Goal: Feedback & Contribution: Submit feedback/report problem

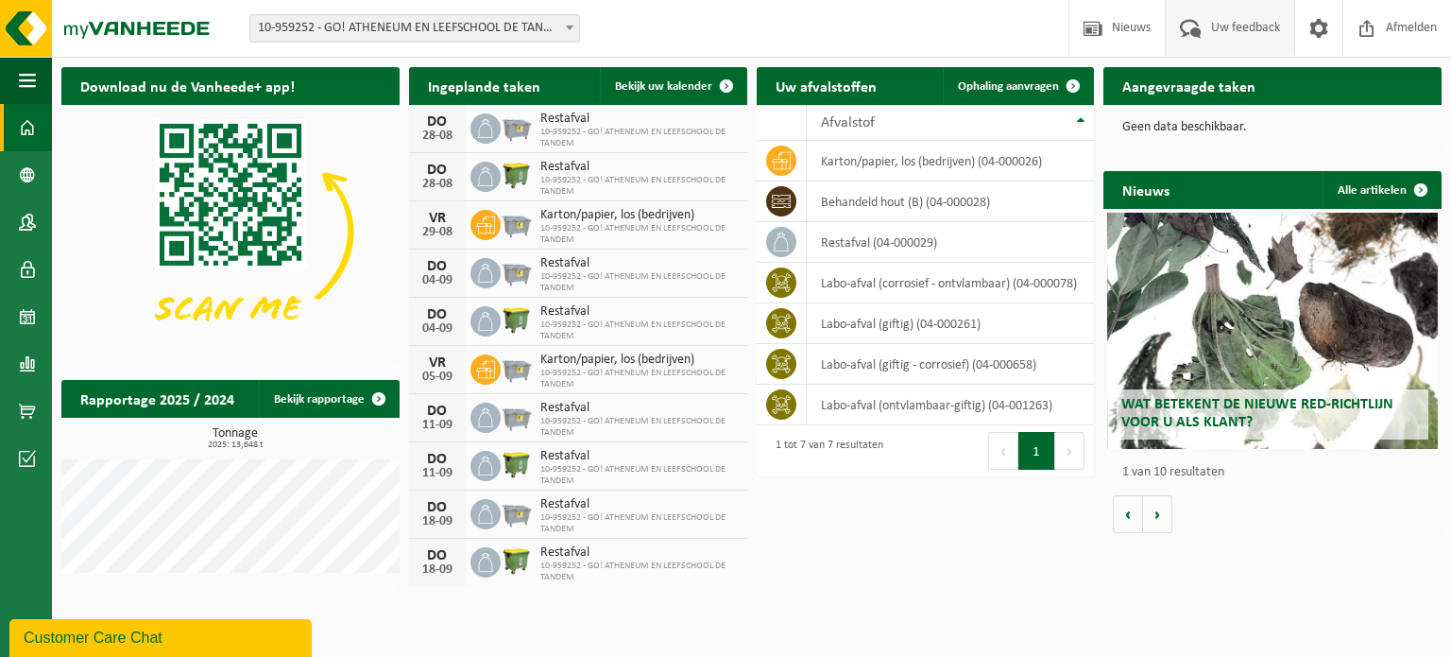
click at [1211, 26] on span "Uw feedback" at bounding box center [1246, 28] width 78 height 56
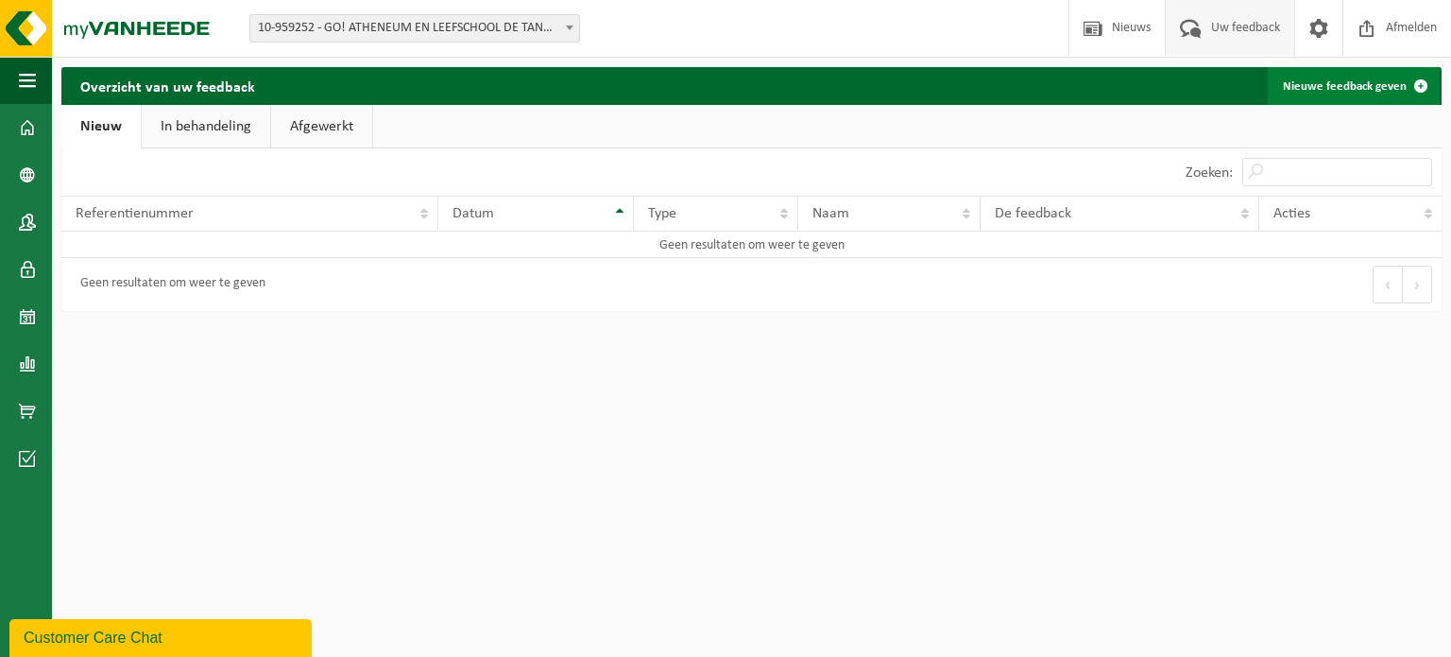
click at [1361, 86] on link "Nieuwe feedback geven" at bounding box center [1354, 86] width 172 height 38
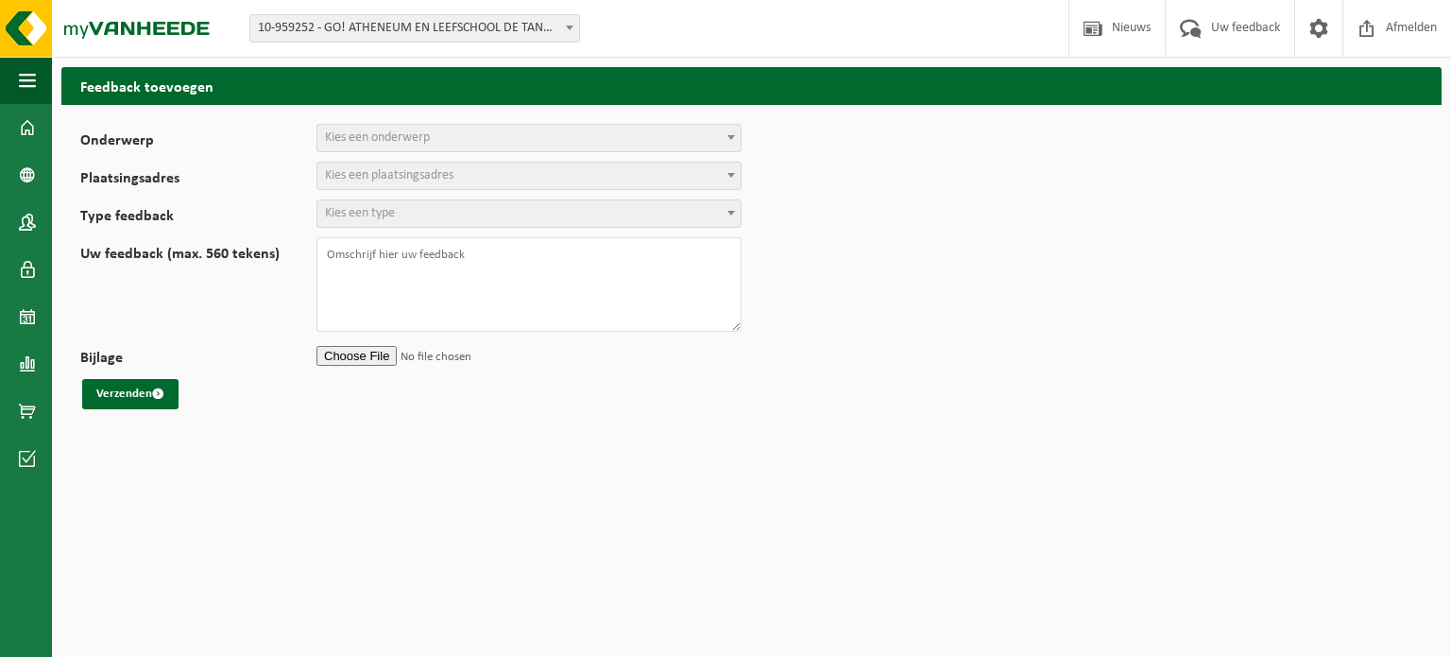
select select
click at [355, 135] on span "Kies een onderwerp" at bounding box center [377, 137] width 105 height 14
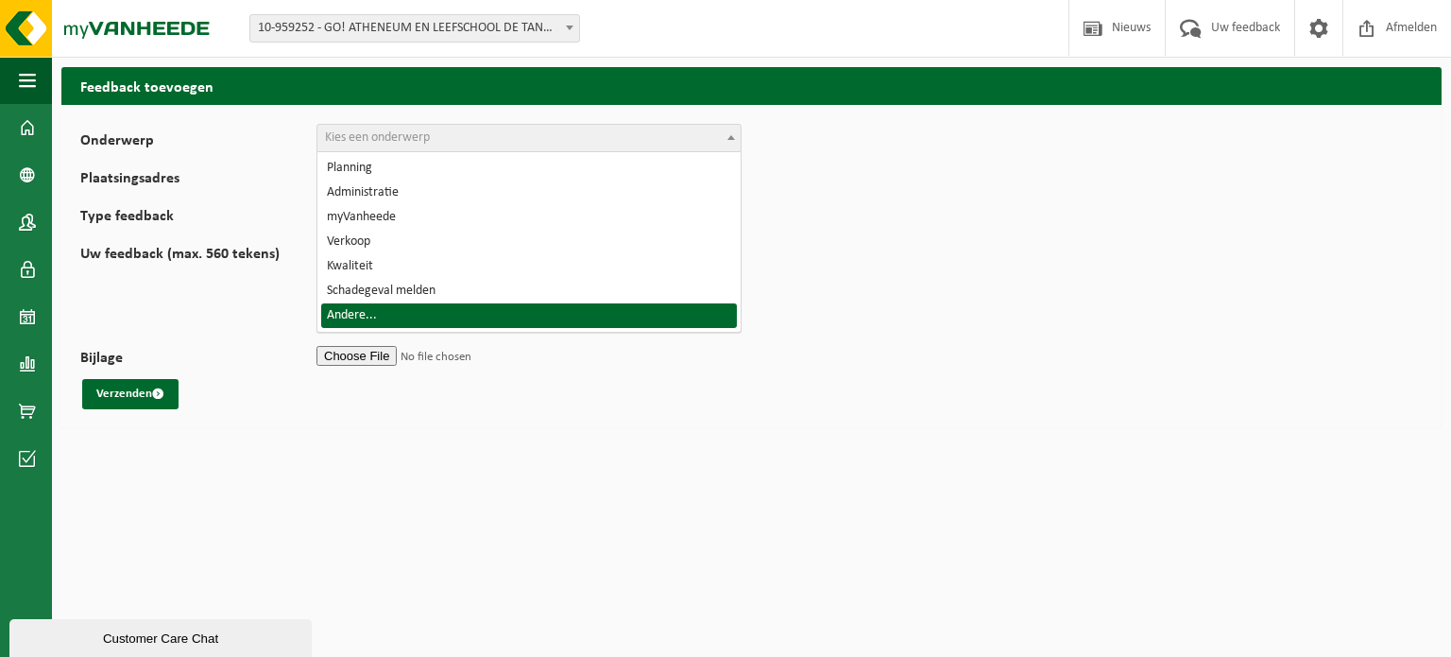
select select "32"
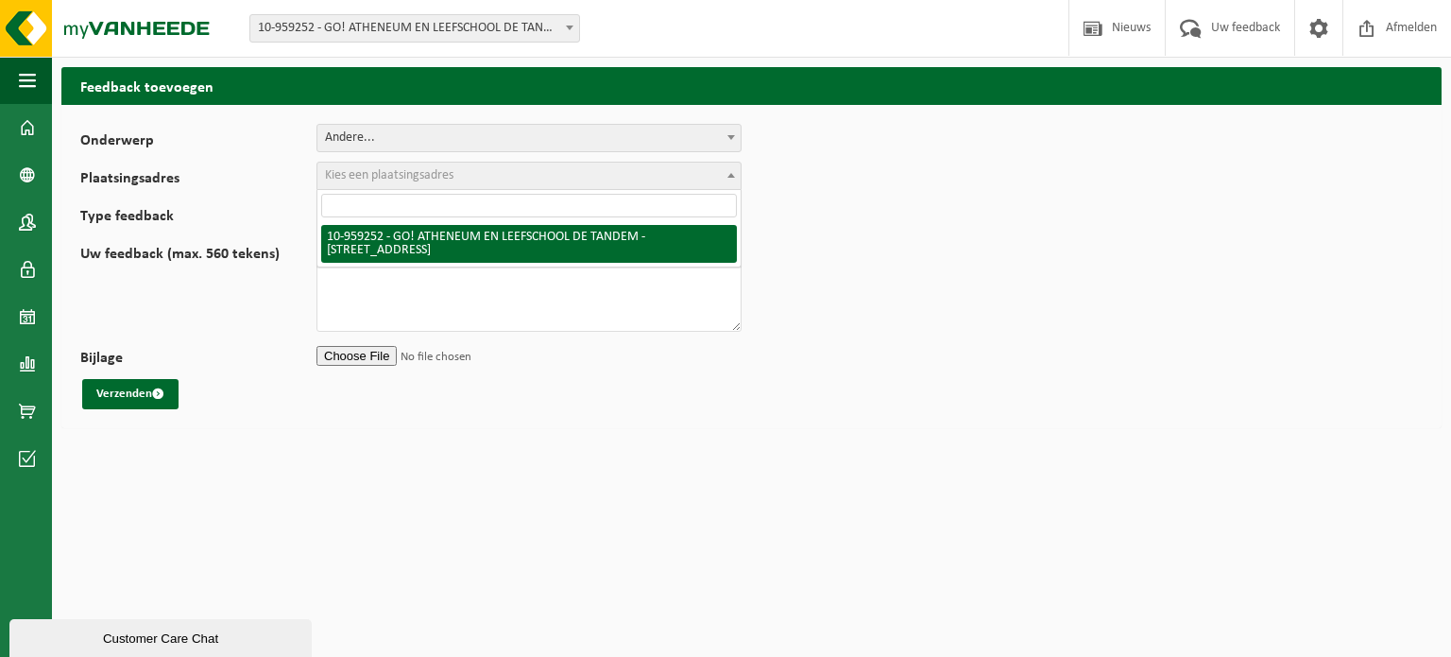
click at [370, 180] on span "Kies een plaatsingsadres" at bounding box center [389, 175] width 129 height 14
select select "148684"
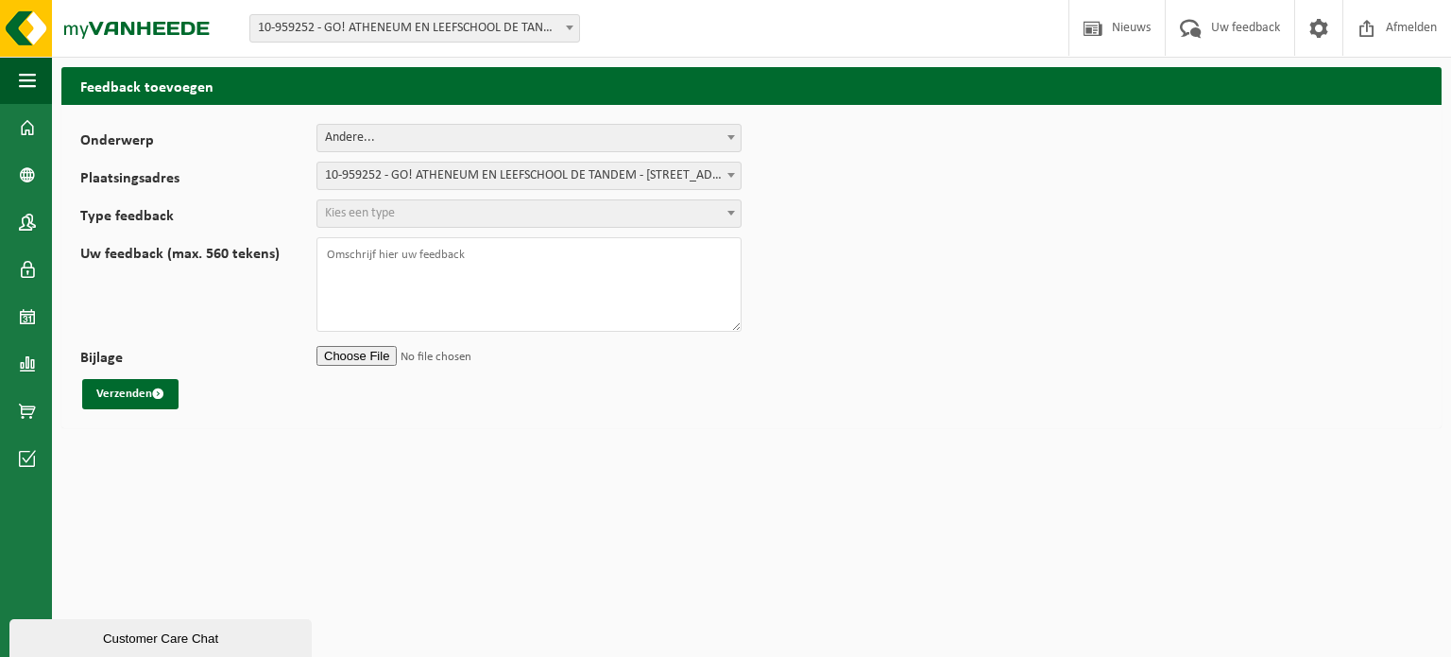
click at [378, 215] on span "Kies een type" at bounding box center [360, 213] width 70 height 14
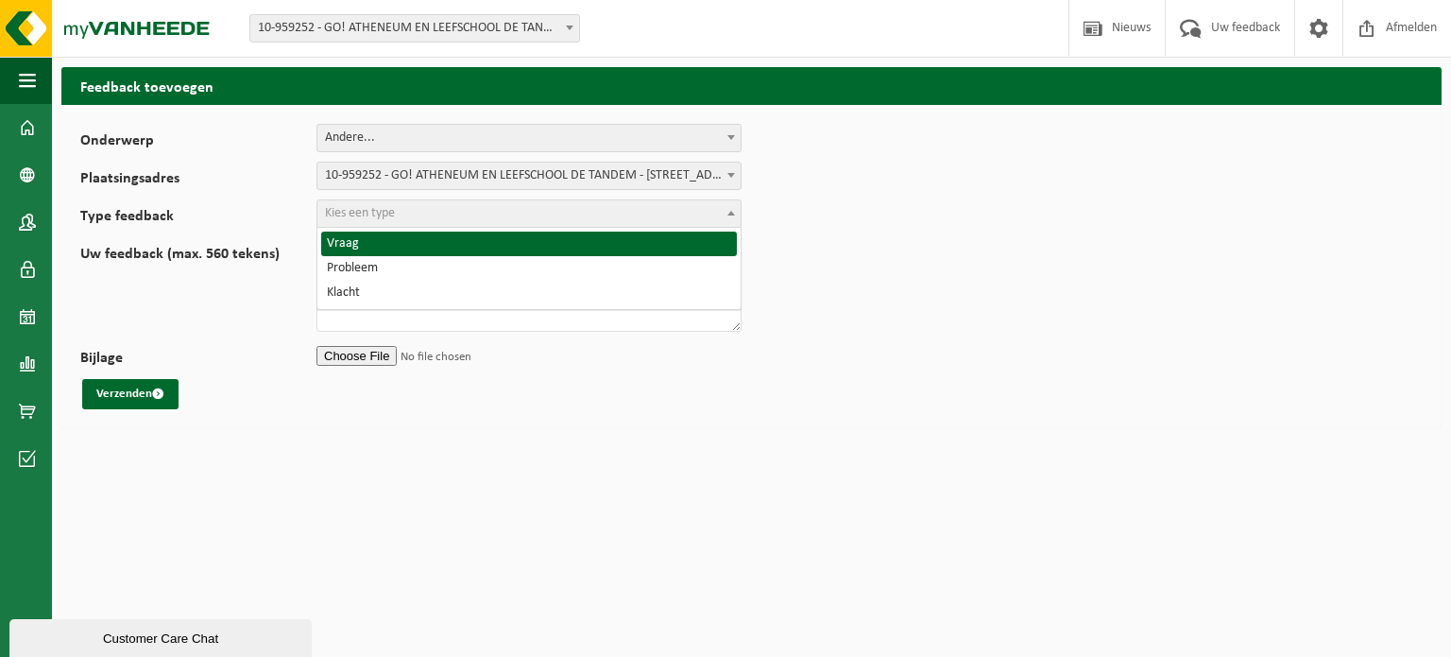
click at [382, 199] on span "Kies een type" at bounding box center [529, 213] width 425 height 28
click at [231, 196] on form "Onderwerp Planning Administratie myVanheede Verkoop Kwaliteit Schadegeval melde…" at bounding box center [751, 266] width 1343 height 285
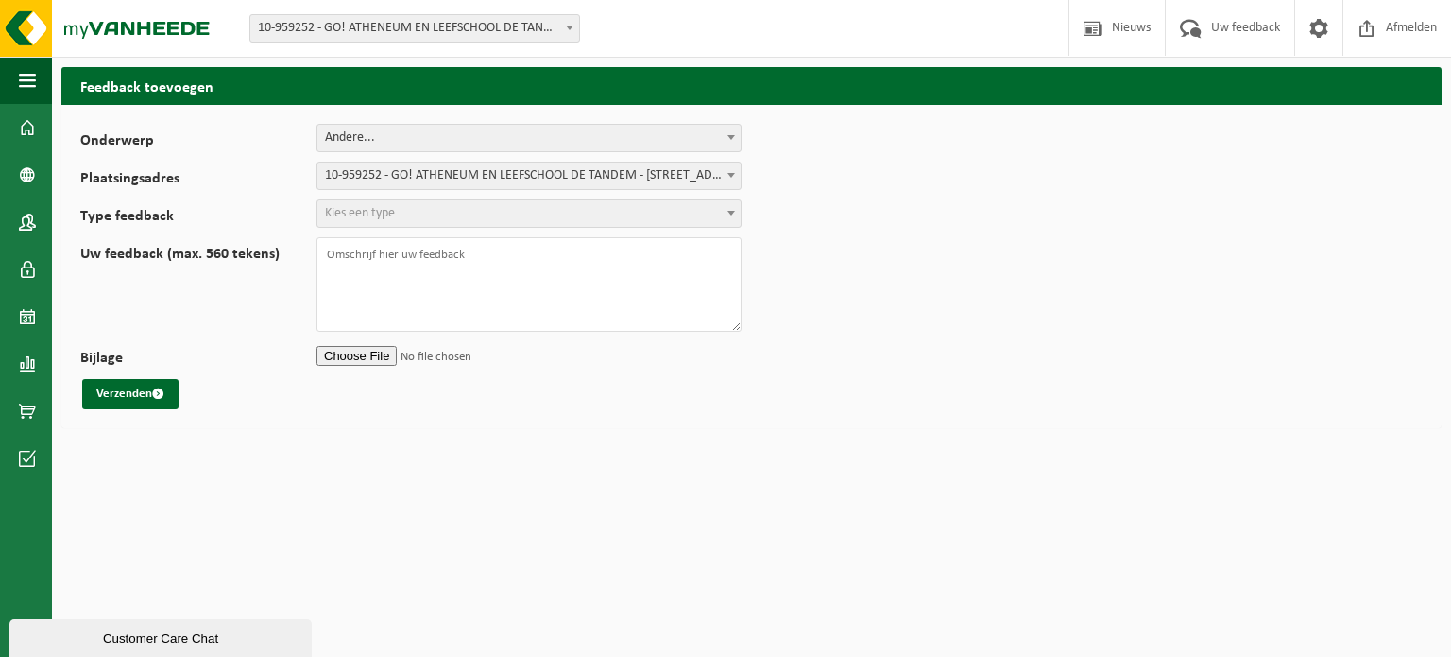
click at [733, 133] on span at bounding box center [731, 137] width 19 height 25
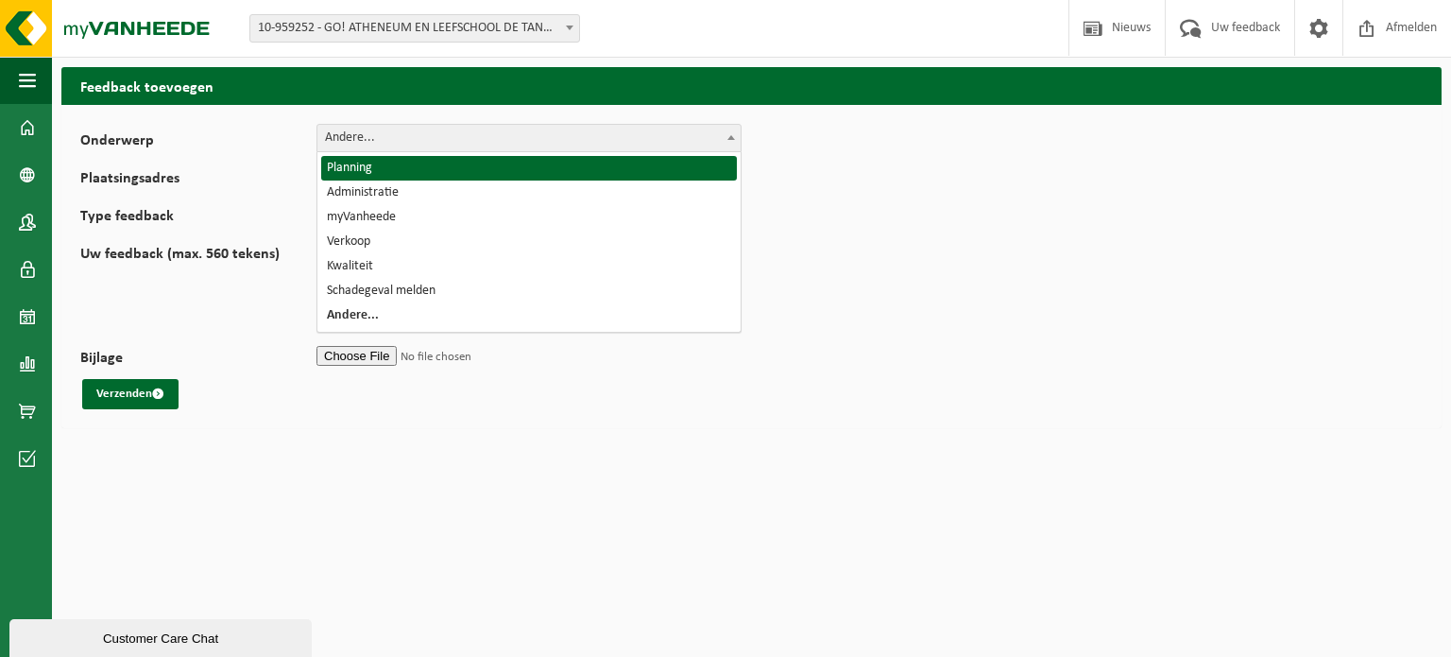
select select "1"
select select
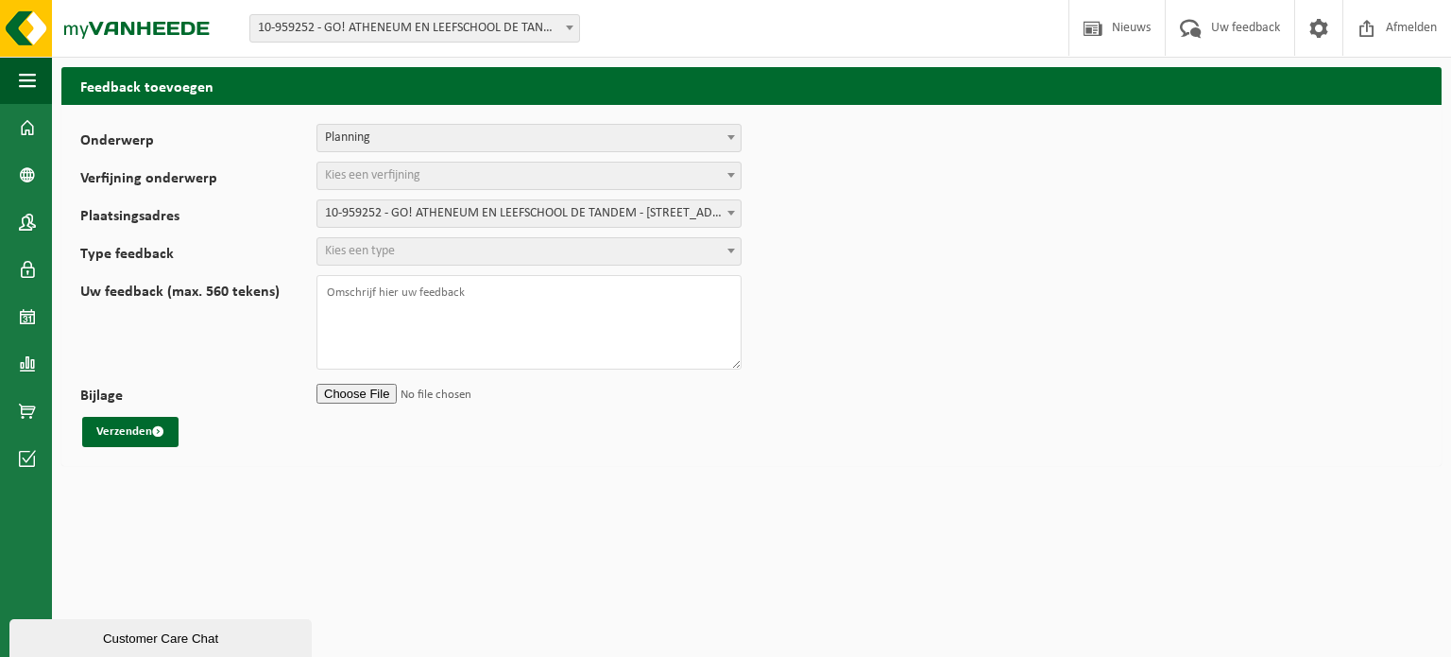
click at [404, 247] on span "Kies een type" at bounding box center [529, 251] width 423 height 26
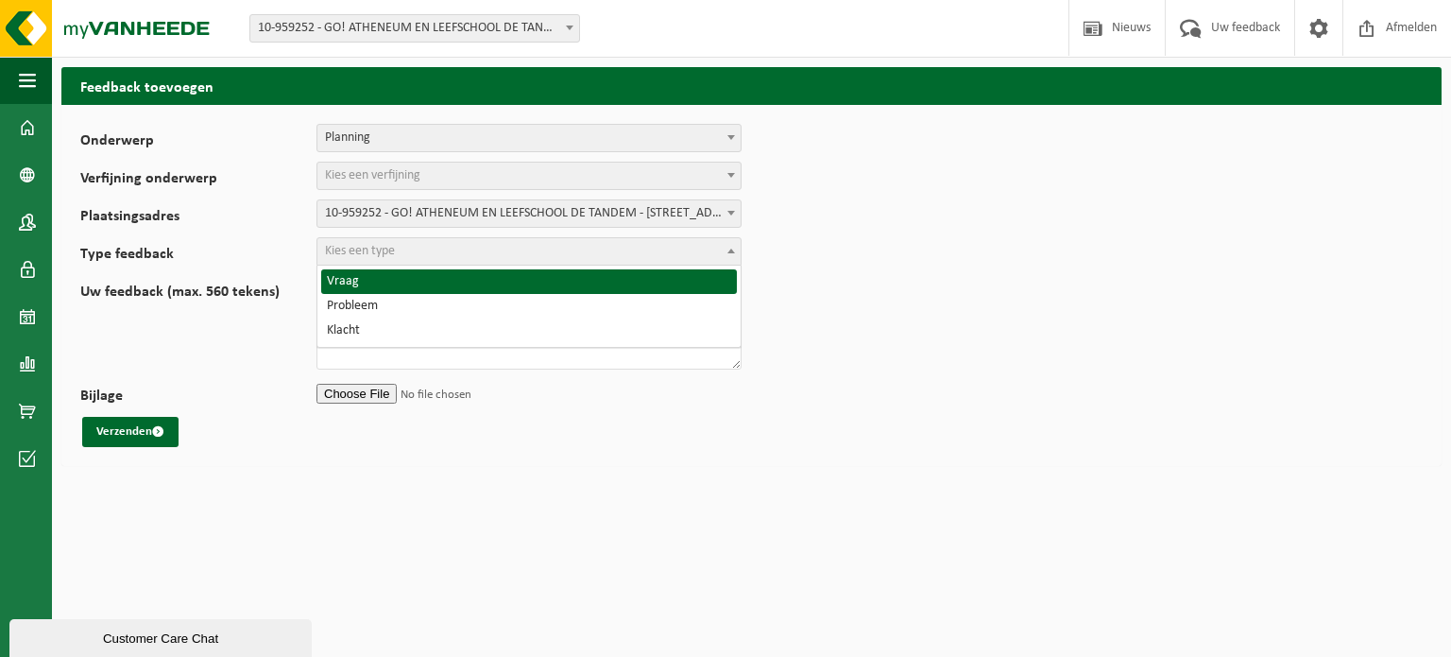
click at [523, 137] on span "Planning" at bounding box center [529, 138] width 423 height 26
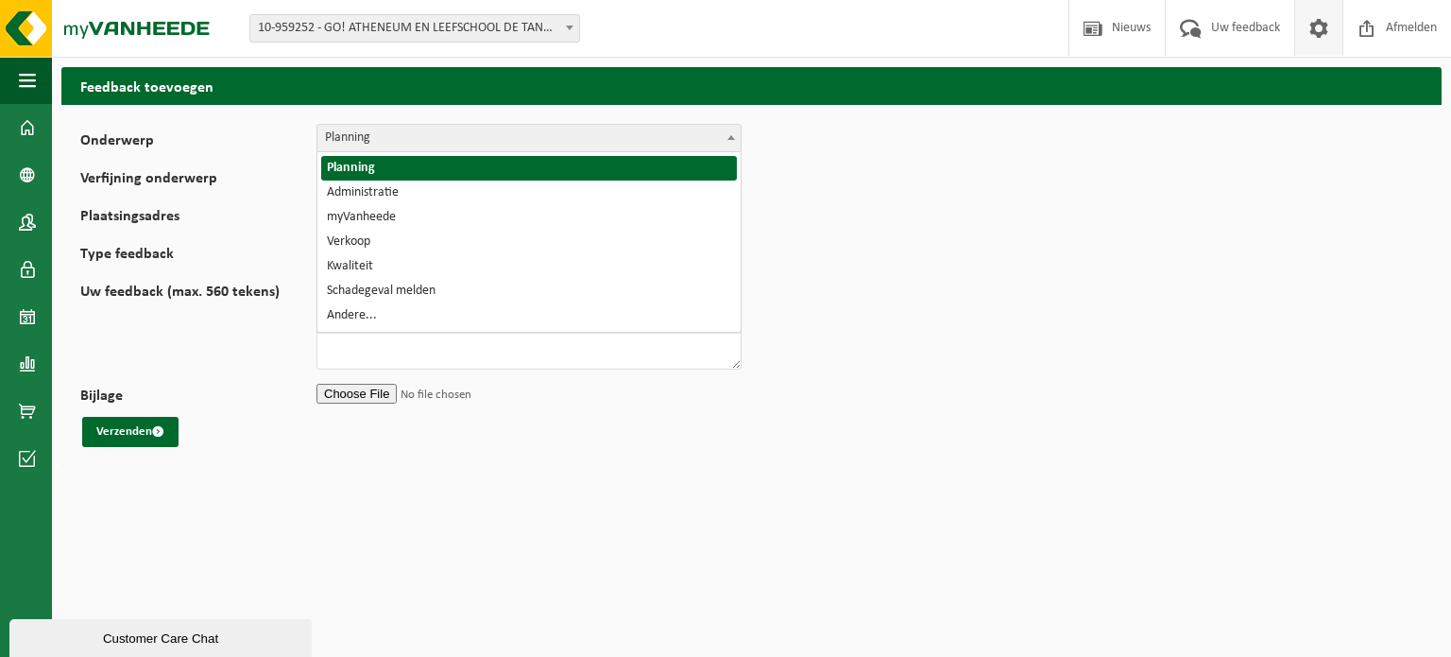
click at [1306, 28] on span at bounding box center [1319, 28] width 28 height 56
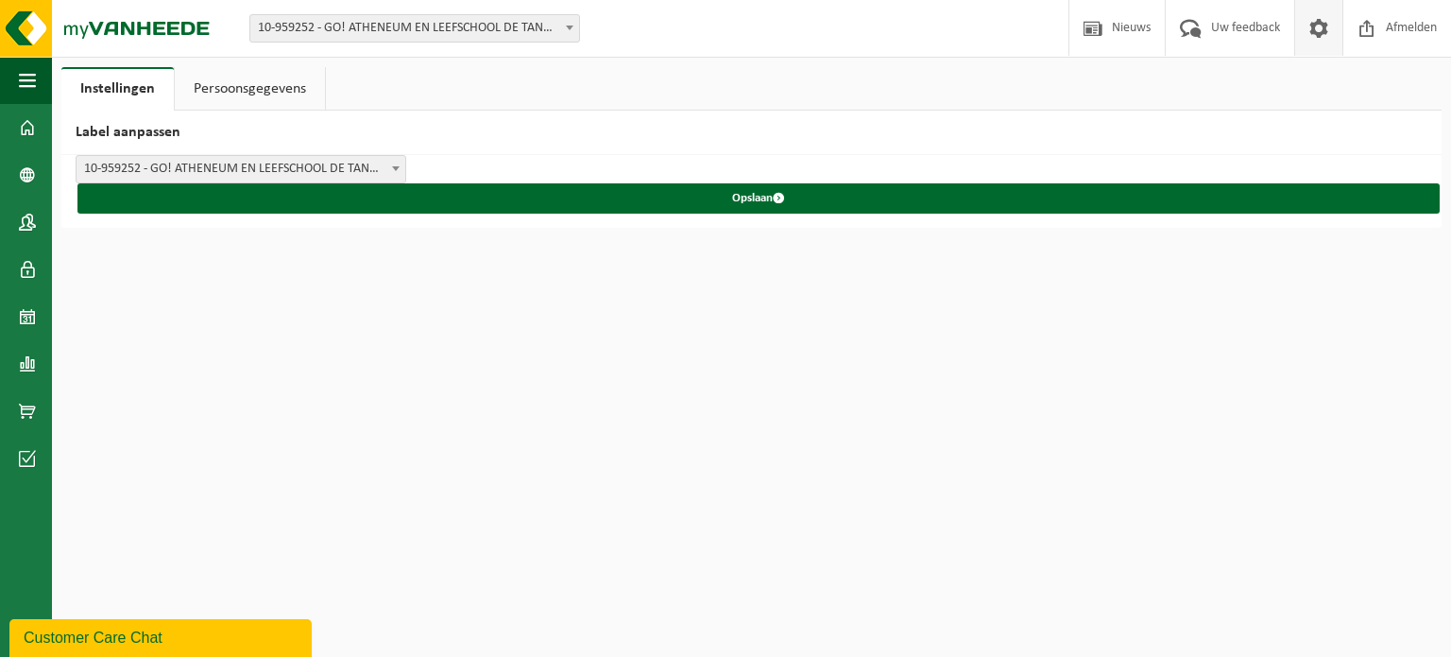
click at [258, 93] on link "Persoonsgegevens" at bounding box center [250, 88] width 150 height 43
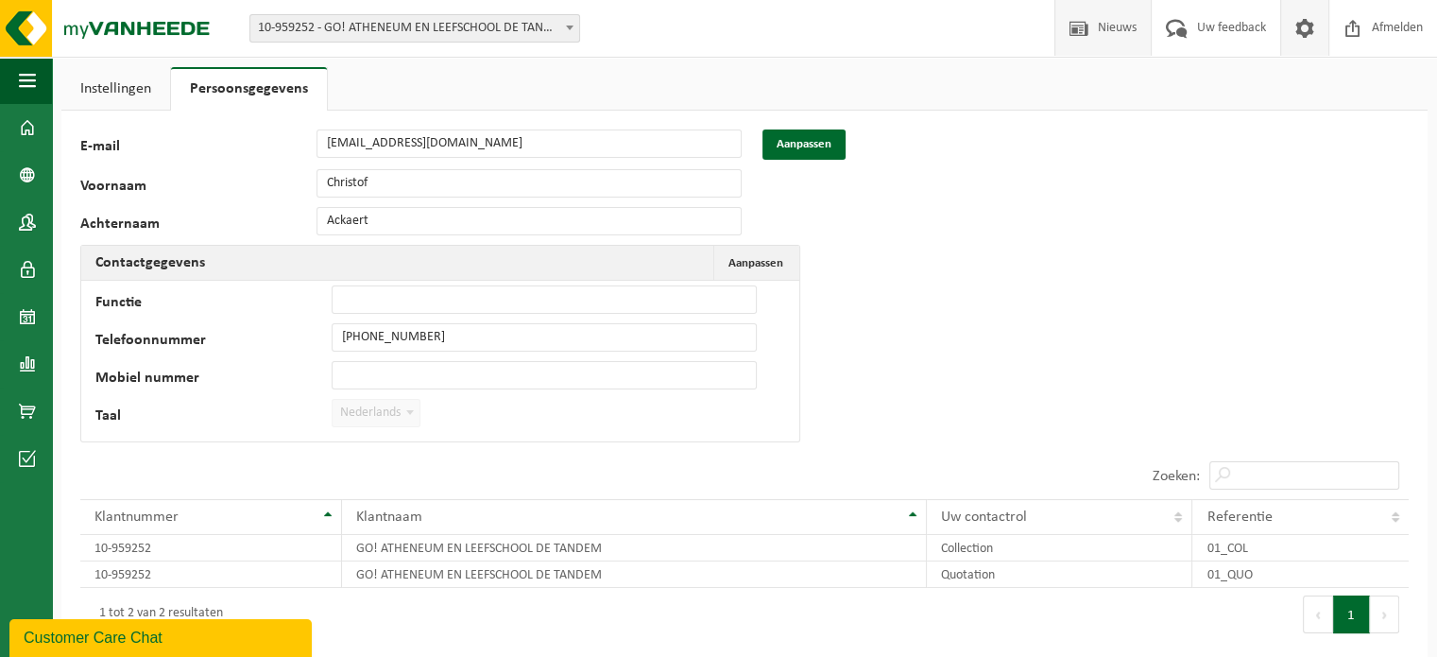
click at [1124, 27] on span "Nieuws" at bounding box center [1117, 28] width 48 height 56
